Goal: Task Accomplishment & Management: Manage account settings

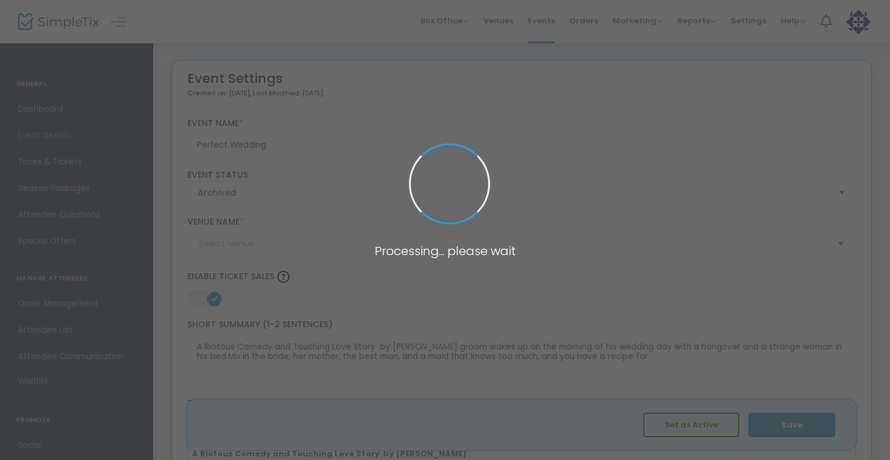
type input "[GEOGRAPHIC_DATA] ([US_STATE][GEOGRAPHIC_DATA])"
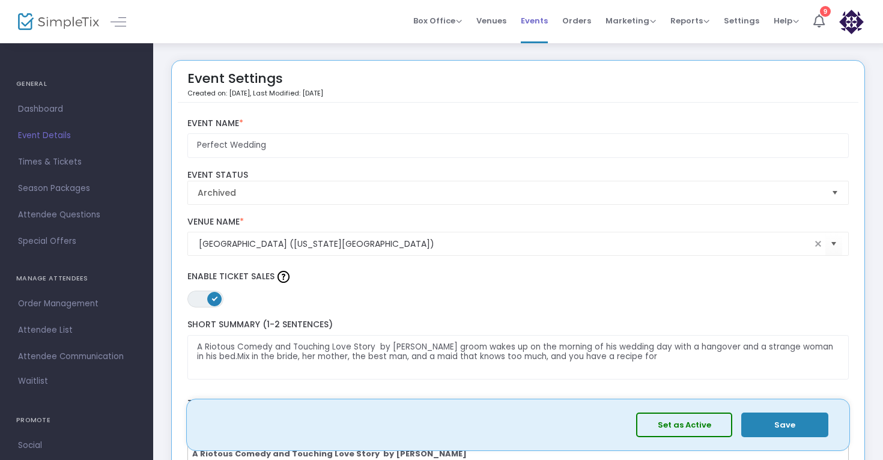
click at [541, 20] on span "Events" at bounding box center [534, 20] width 27 height 31
click at [44, 330] on span "Attendee List" at bounding box center [76, 331] width 117 height 16
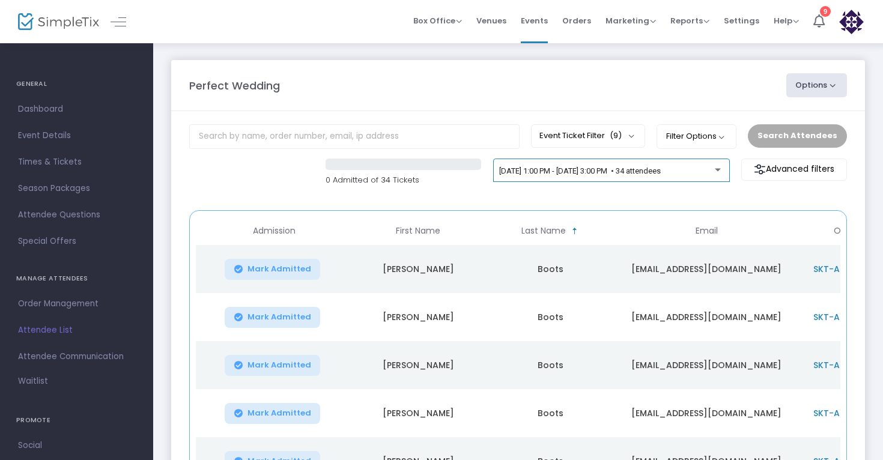
click at [661, 168] on span "[DATE] 1:00 PM - [DATE] 3:00 PM • 34 attendees" at bounding box center [580, 170] width 162 height 9
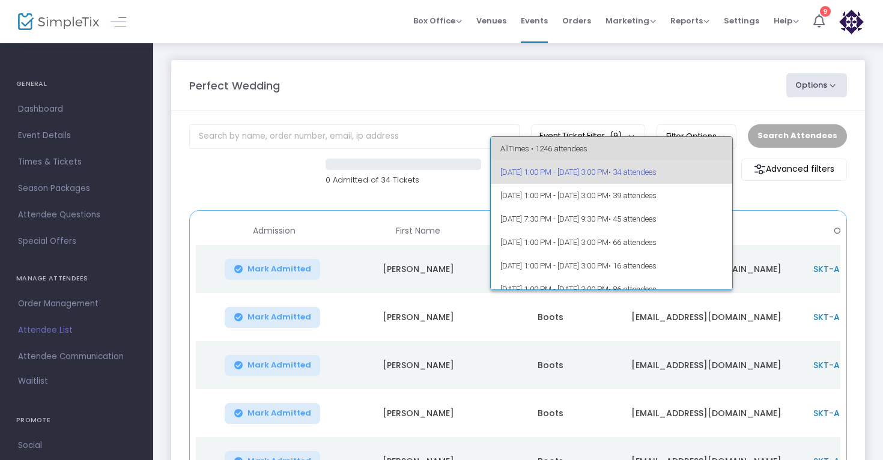
click at [643, 140] on span "All Times • 1246 attendees" at bounding box center [612, 148] width 223 height 23
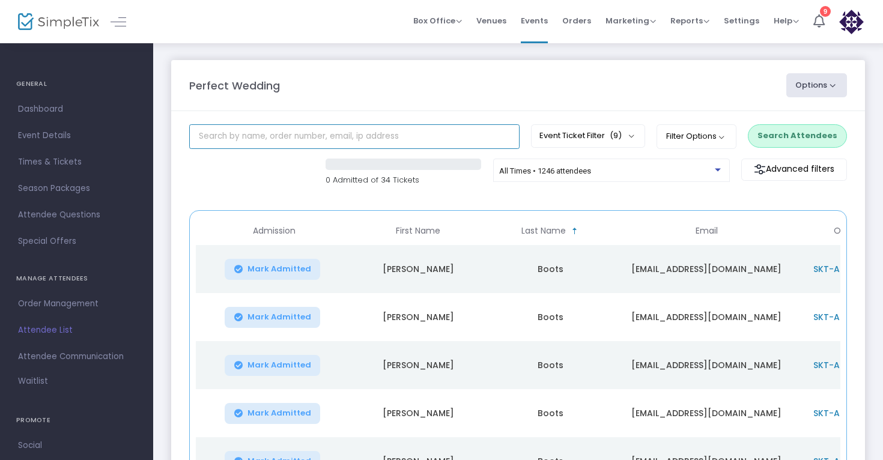
click at [307, 141] on input "text" at bounding box center [354, 136] width 330 height 25
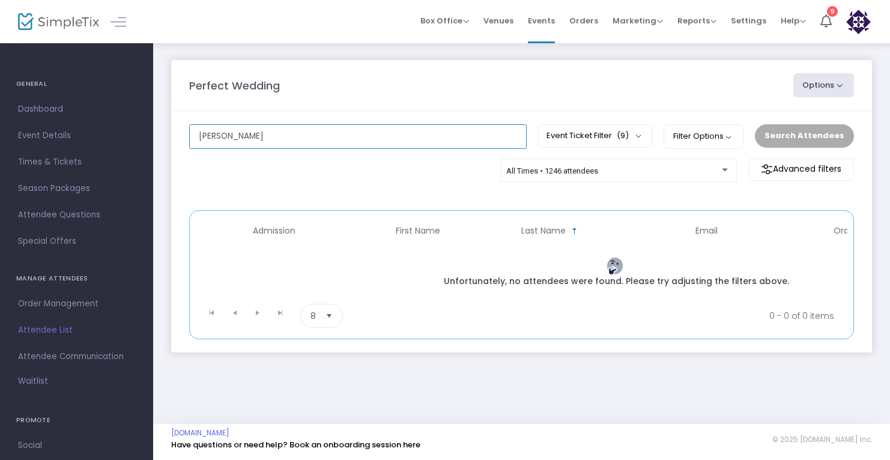
drag, startPoint x: 230, startPoint y: 145, endPoint x: 177, endPoint y: 145, distance: 52.9
click at [177, 145] on m-panel-content "[PERSON_NAME] s Event Ticket Filter (9) Select All Groups (General Admission) I…" at bounding box center [521, 232] width 701 height 242
type input "Ro"
